Goal: Task Accomplishment & Management: Manage account settings

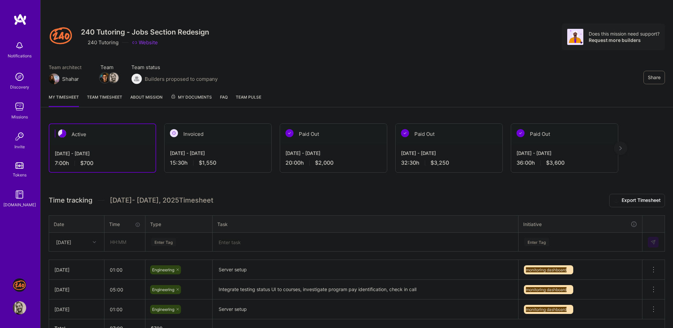
click at [212, 201] on h3 "Time tracking [DATE] - [DATE] Timesheet Export Timesheet" at bounding box center [357, 200] width 616 height 13
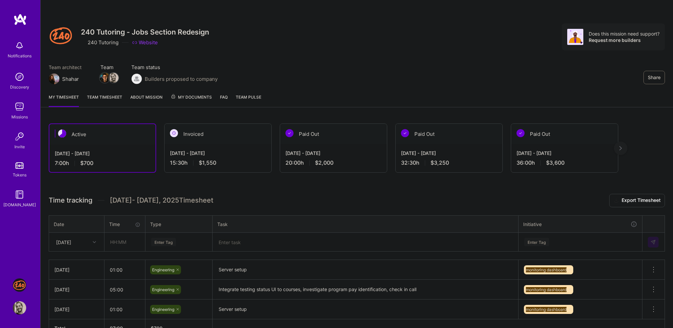
click at [212, 201] on h3 "Time tracking [DATE] - [DATE] Timesheet Export Timesheet" at bounding box center [357, 200] width 616 height 13
click at [290, 44] on div "Share 240 Tutoring - Jobs Section Redesign 240 Tutoring Website Does this missi…" at bounding box center [357, 36] width 616 height 27
click at [20, 97] on div "Notifications Discovery Missions Invite Tokens [DOMAIN_NAME]" at bounding box center [20, 123] width 40 height 171
click at [20, 100] on img at bounding box center [19, 106] width 13 height 13
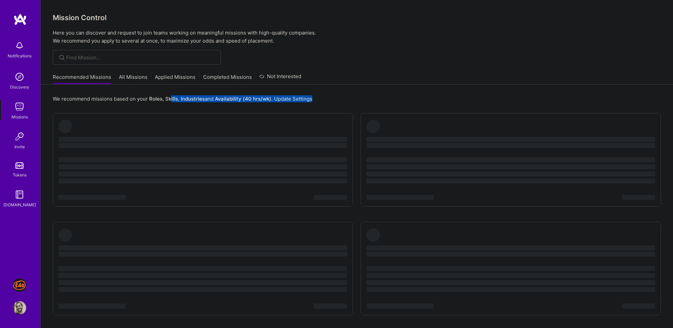
drag, startPoint x: 170, startPoint y: 104, endPoint x: 170, endPoint y: 96, distance: 7.7
click at [170, 96] on div "We recommend missions based on your Roles , Skills , Industries and Availabilit…" at bounding box center [357, 99] width 608 height 12
click at [170, 96] on b "Skills" at bounding box center [171, 99] width 13 height 6
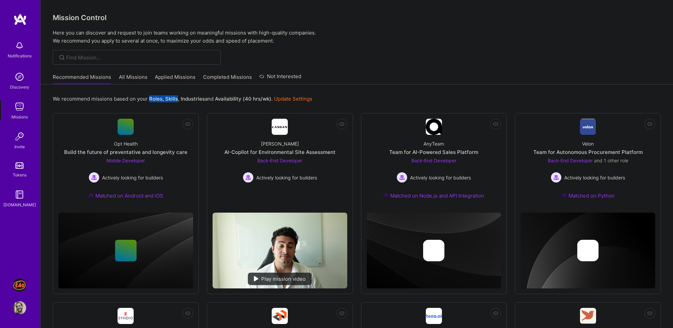
drag, startPoint x: 170, startPoint y: 96, endPoint x: 154, endPoint y: 96, distance: 15.4
click at [154, 96] on p "We recommend missions based on your Roles , Skills , Industries and Availabilit…" at bounding box center [182, 98] width 259 height 7
click at [154, 96] on b "Roles" at bounding box center [155, 99] width 13 height 6
drag, startPoint x: 154, startPoint y: 96, endPoint x: 206, endPoint y: 96, distance: 51.3
click at [205, 96] on p "We recommend missions based on your Roles , Skills , Industries and Availabilit…" at bounding box center [182, 98] width 259 height 7
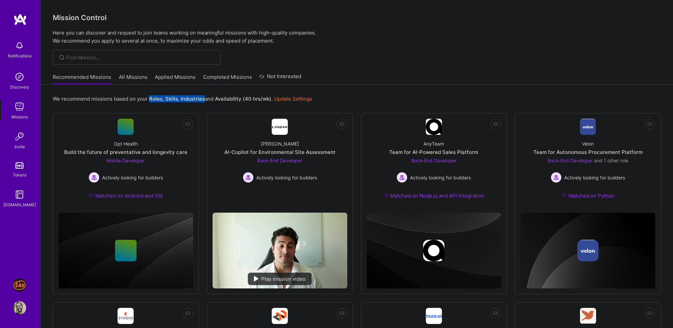
click at [209, 98] on p "We recommend missions based on your Roles , Skills , Industries and Availabilit…" at bounding box center [182, 98] width 259 height 7
drag, startPoint x: 209, startPoint y: 98, endPoint x: 88, endPoint y: 95, distance: 121.9
click at [88, 95] on p "We recommend missions based on your Roles , Skills , Industries and Availabilit…" at bounding box center [182, 98] width 259 height 7
click at [88, 98] on p "We recommend missions based on your Roles , Skills , Industries and Availabilit…" at bounding box center [182, 98] width 259 height 7
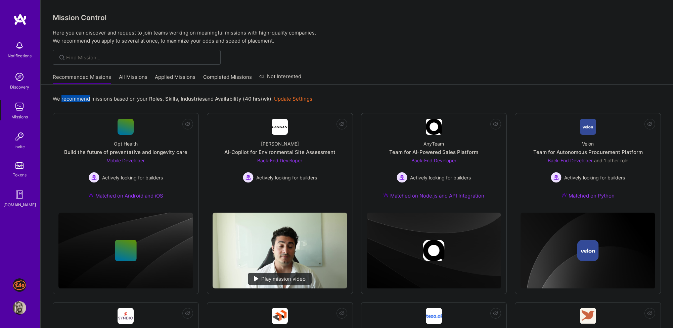
click at [88, 98] on p "We recommend missions based on your Roles , Skills , Industries and Availabilit…" at bounding box center [182, 98] width 259 height 7
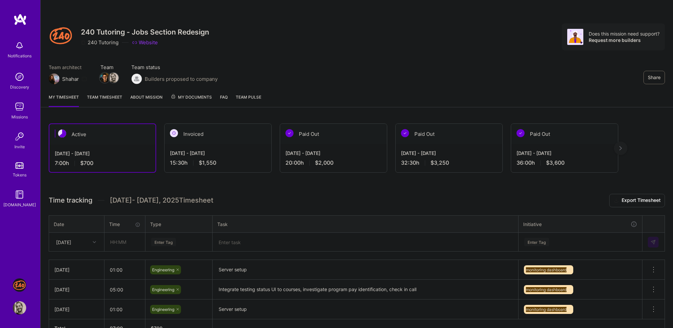
click at [291, 102] on div "My timesheet Team timesheet About Mission My Documents FAQ Team Pulse" at bounding box center [357, 97] width 632 height 19
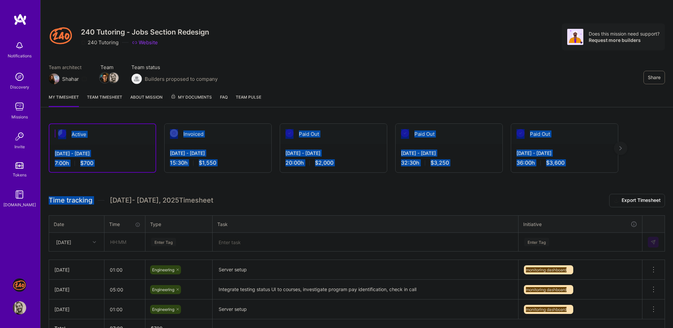
drag, startPoint x: 285, startPoint y: 184, endPoint x: 286, endPoint y: 100, distance: 83.9
click at [286, 100] on div "Share 240 Tutoring - Jobs Section Redesign 240 Tutoring Website Does this missi…" at bounding box center [356, 185] width 632 height 370
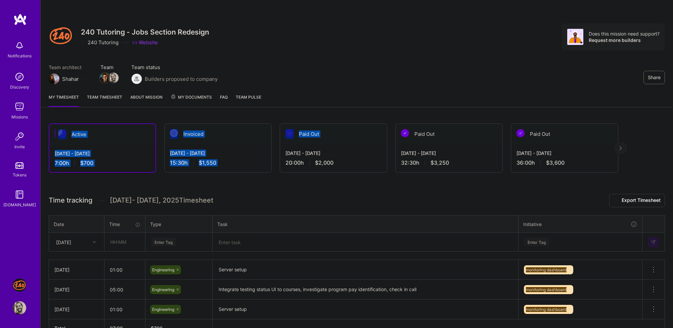
drag, startPoint x: 286, startPoint y: 100, endPoint x: 286, endPoint y: 192, distance: 91.6
click at [286, 190] on div "Share 240 Tutoring - Jobs Section Redesign 240 Tutoring Website Does this missi…" at bounding box center [356, 185] width 632 height 370
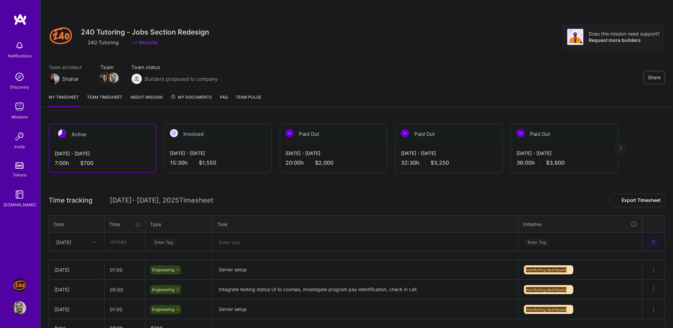
click at [288, 196] on h3 "Time tracking [DATE] - [DATE] Timesheet Export Timesheet" at bounding box center [357, 200] width 616 height 13
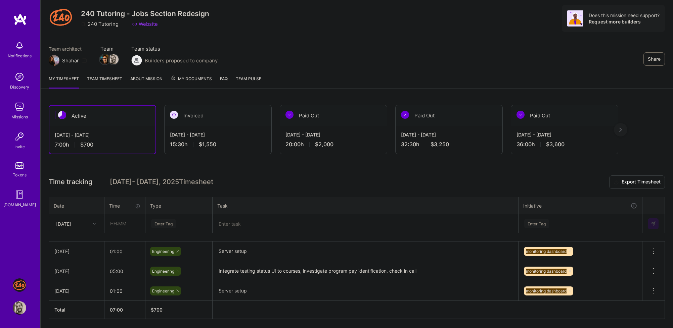
scroll to position [40, 0]
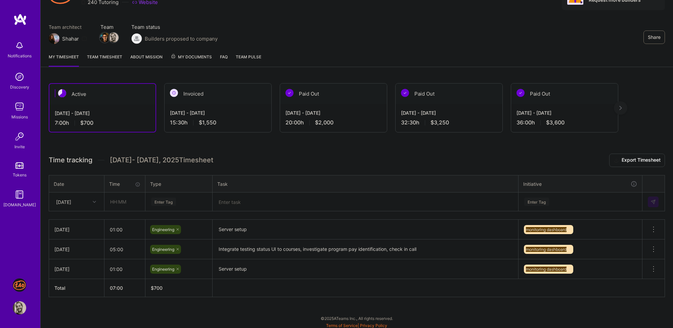
click at [270, 175] on th "Task" at bounding box center [365, 183] width 306 height 17
